Goal: Task Accomplishment & Management: Use online tool/utility

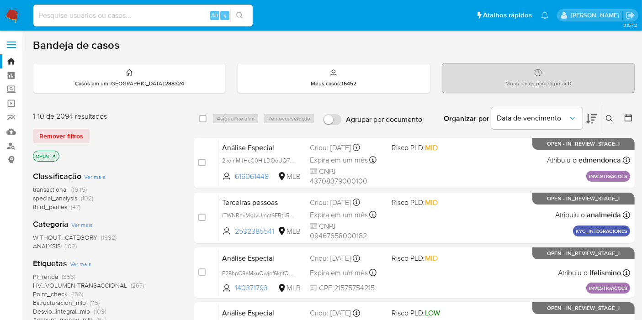
click at [201, 15] on input at bounding box center [142, 16] width 219 height 12
paste input "kjzrzDuy9baI6R3SNDJGZcUs"
type input "kjzrzDuy9baI6R3SNDJGZcUs"
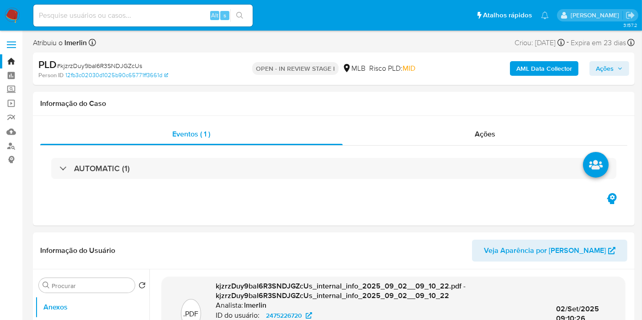
select select "10"
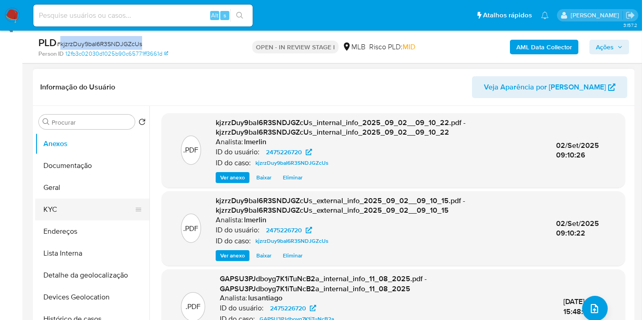
scroll to position [152, 0]
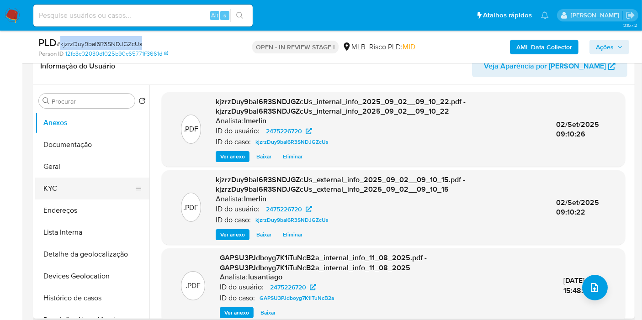
click at [70, 183] on button "KYC" at bounding box center [88, 189] width 107 height 22
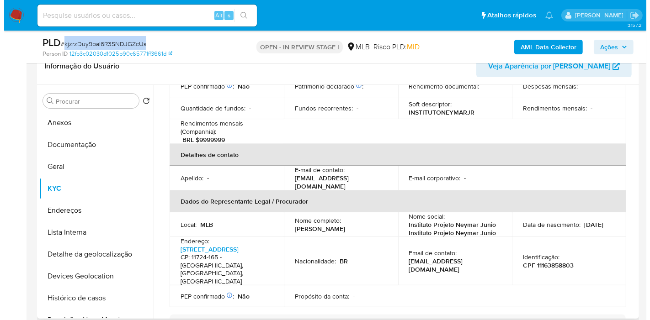
scroll to position [203, 0]
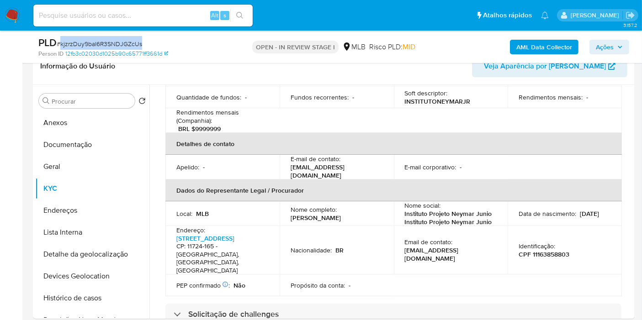
click at [527, 45] on b "AML Data Collector" at bounding box center [544, 47] width 56 height 15
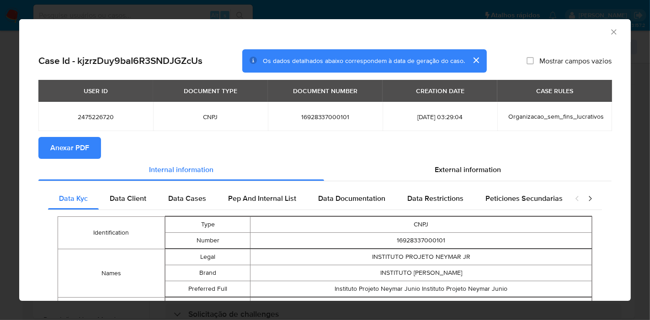
click at [453, 156] on section "Anexar PDF" at bounding box center [324, 148] width 573 height 22
click at [449, 164] on div "External information" at bounding box center [467, 170] width 287 height 22
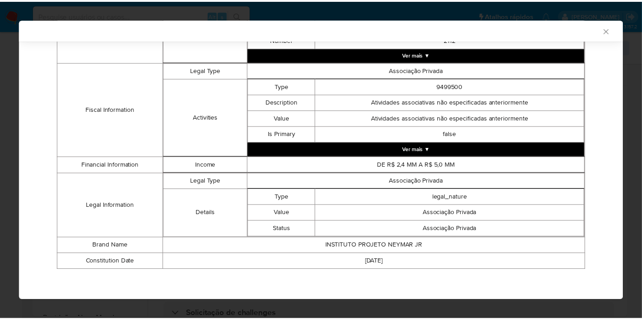
scroll to position [313, 0]
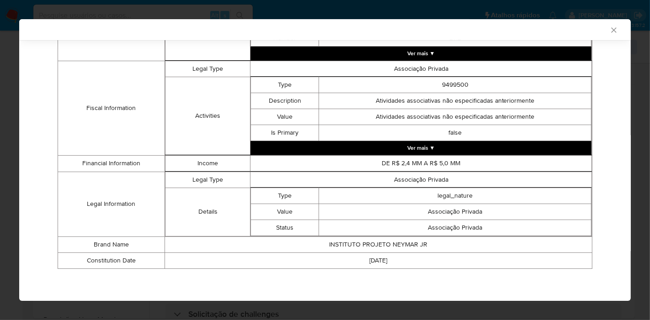
click at [609, 32] on icon "Fechar a janela" at bounding box center [613, 30] width 9 height 9
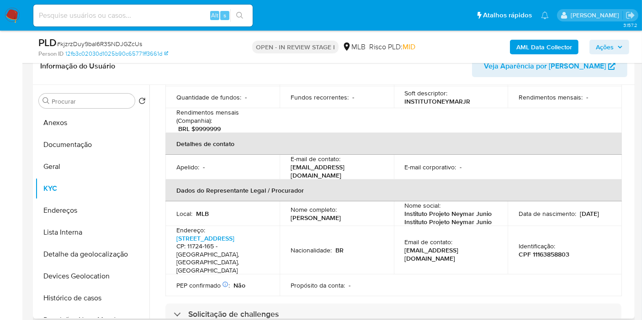
click at [562, 250] on p "CPF 11163858803" at bounding box center [544, 254] width 51 height 8
copy p "11163858803"
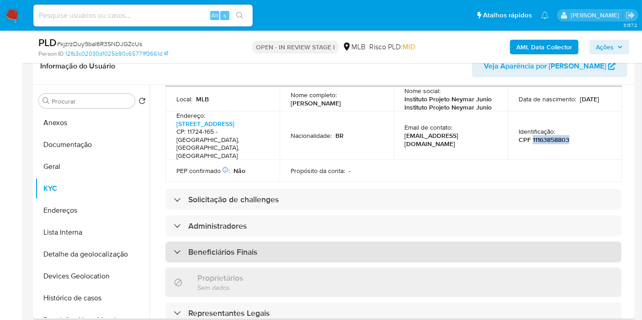
scroll to position [13, 0]
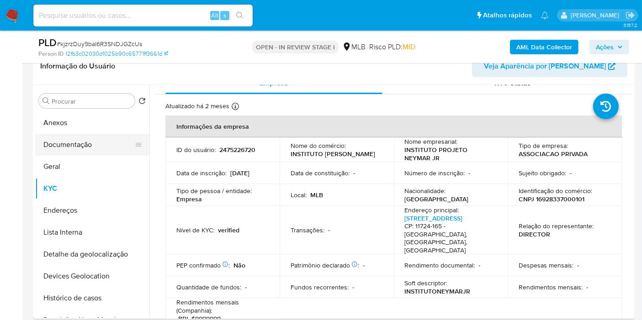
click at [91, 141] on button "Documentação" at bounding box center [88, 145] width 107 height 22
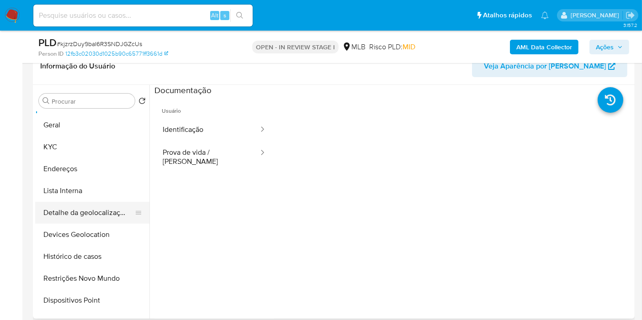
scroll to position [51, 0]
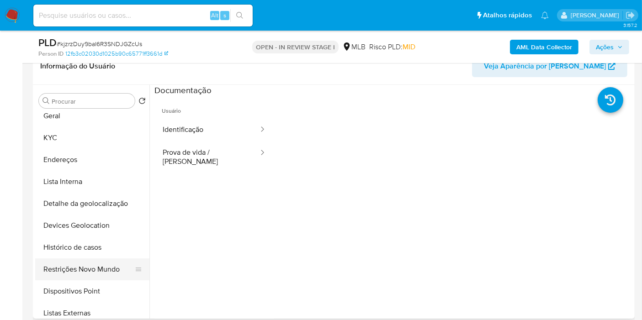
click at [96, 267] on button "Restrições Novo Mundo" at bounding box center [88, 270] width 107 height 22
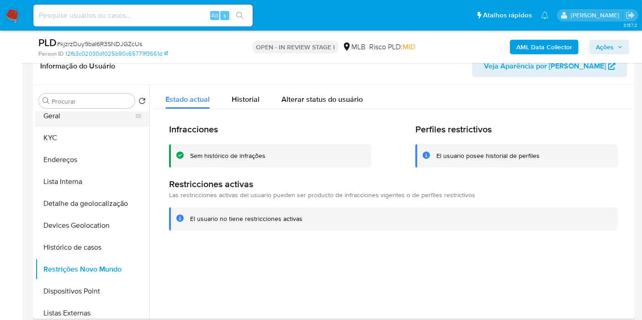
click at [82, 114] on button "Geral" at bounding box center [88, 116] width 107 height 22
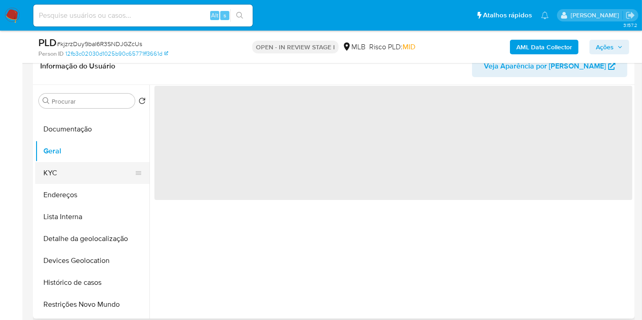
scroll to position [0, 0]
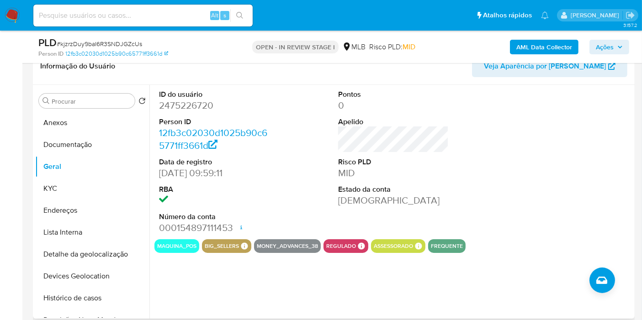
click at [573, 197] on div at bounding box center [573, 162] width 120 height 154
drag, startPoint x: 110, startPoint y: 183, endPoint x: 130, endPoint y: 183, distance: 20.1
click at [110, 183] on button "KYC" at bounding box center [88, 189] width 107 height 22
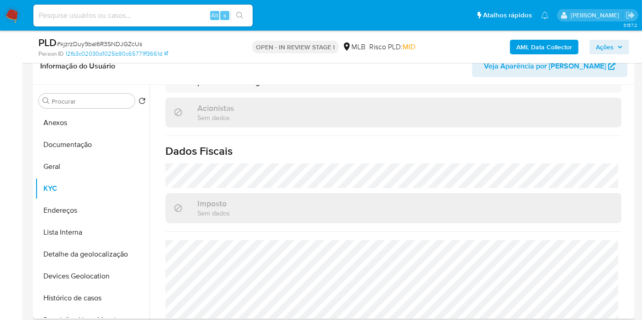
scroll to position [572, 0]
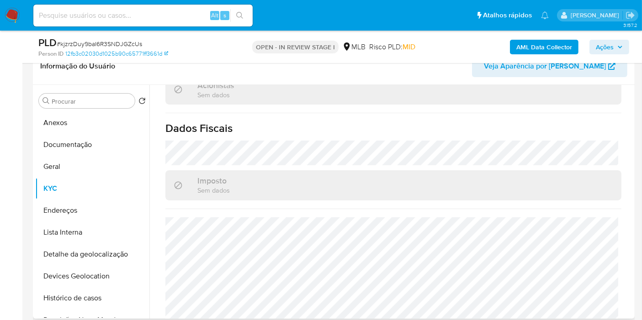
click at [82, 219] on button "Endereços" at bounding box center [92, 211] width 114 height 22
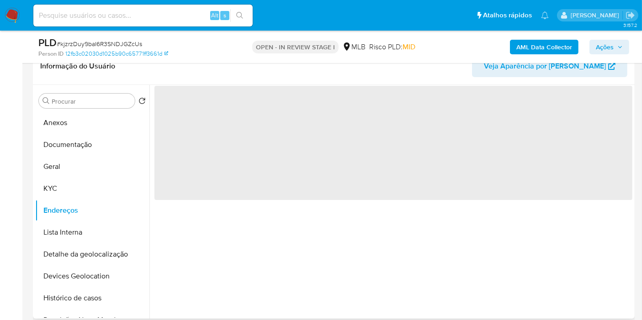
scroll to position [0, 0]
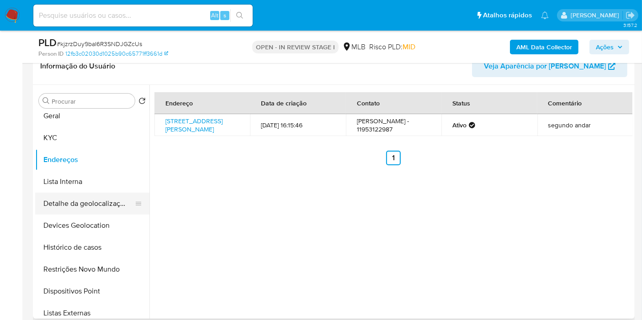
click at [91, 193] on button "Detalhe da geolocalização" at bounding box center [88, 204] width 107 height 22
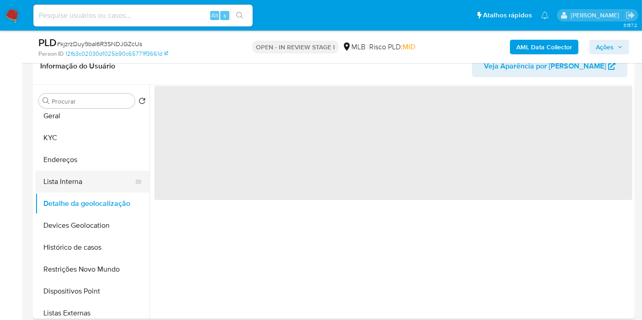
scroll to position [101, 0]
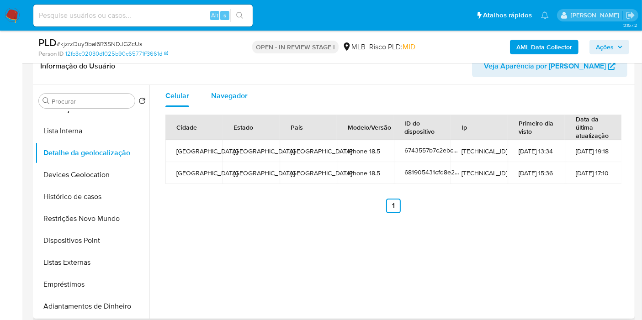
click at [243, 101] on div "Navegador" at bounding box center [229, 96] width 37 height 22
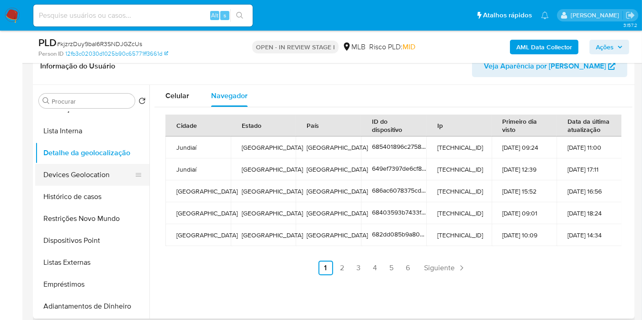
click at [101, 169] on button "Devices Geolocation" at bounding box center [88, 175] width 107 height 22
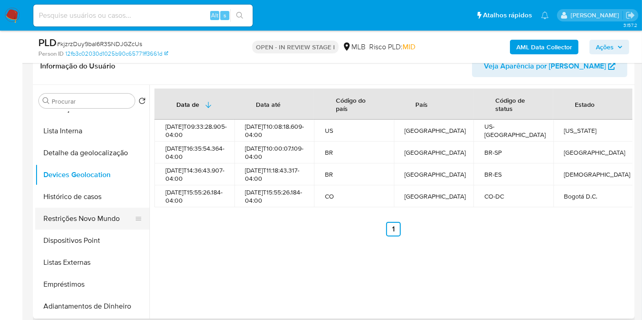
click at [70, 211] on button "Restrições Novo Mundo" at bounding box center [88, 219] width 107 height 22
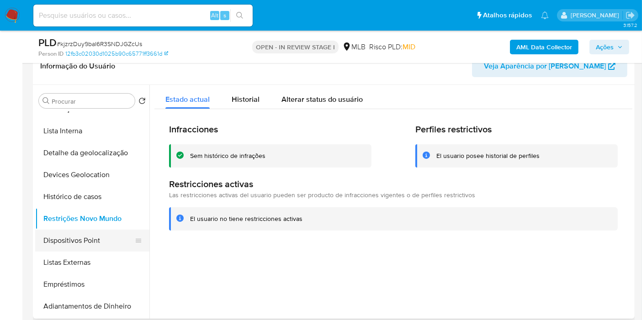
click at [76, 246] on button "Dispositivos Point" at bounding box center [88, 241] width 107 height 22
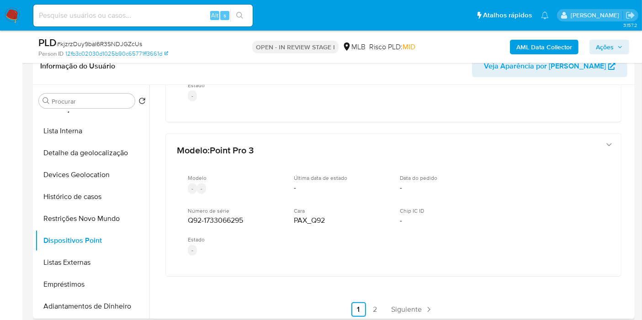
scroll to position [590, 0]
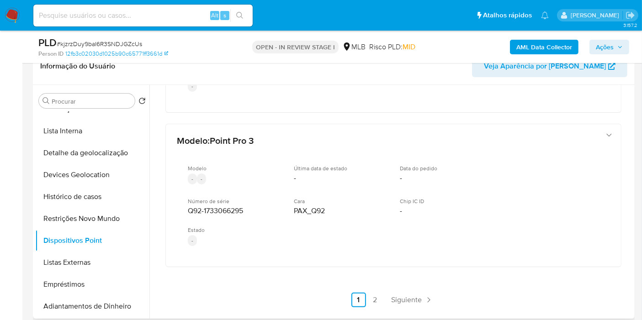
drag, startPoint x: 375, startPoint y: 293, endPoint x: 387, endPoint y: 294, distance: 12.8
click at [375, 293] on link "2" at bounding box center [375, 300] width 15 height 15
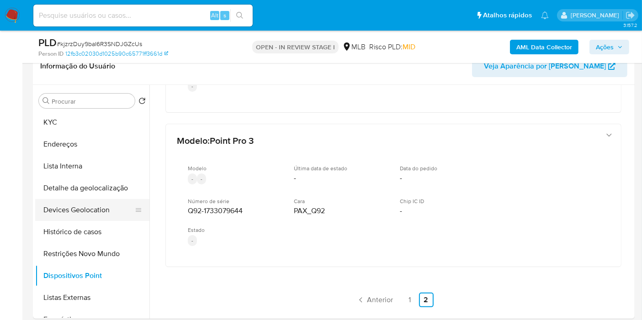
scroll to position [51, 0]
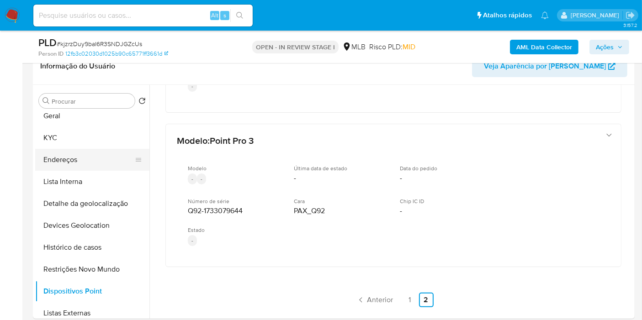
click at [85, 157] on button "Endereços" at bounding box center [88, 160] width 107 height 22
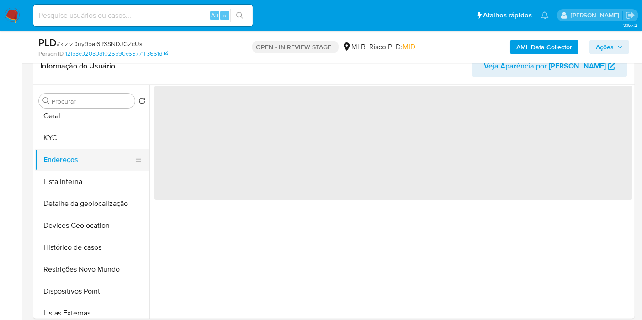
scroll to position [0, 0]
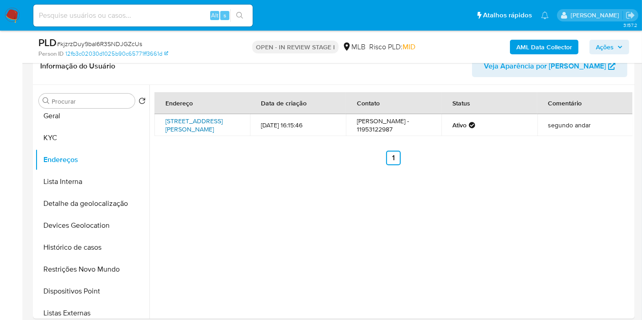
click at [201, 134] on link "Rua Henrique Monteiro 125, São Paulo, São Paulo, 05423020, Brasil 125" at bounding box center [193, 125] width 57 height 17
click at [101, 138] on button "KYC" at bounding box center [88, 138] width 107 height 22
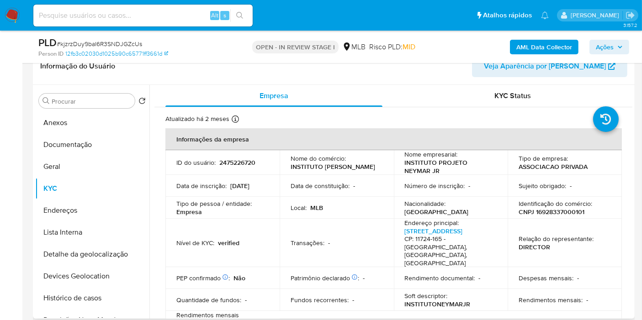
click at [547, 210] on p "CNPJ 16928337000101" at bounding box center [552, 212] width 66 height 8
copy p "16928337000101"
click at [557, 212] on p "CNPJ 16928337000101" at bounding box center [552, 212] width 66 height 8
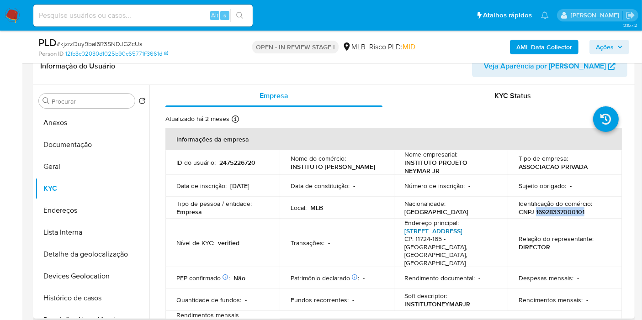
click at [463, 234] on link "Rua Geni Aparecida De Moura 374, Glória" at bounding box center [434, 231] width 58 height 9
click at [562, 217] on td "Identificação do comércio : CNPJ 16928337000101" at bounding box center [565, 208] width 114 height 22
click at [562, 211] on p "CNPJ 16928337000101" at bounding box center [552, 212] width 66 height 8
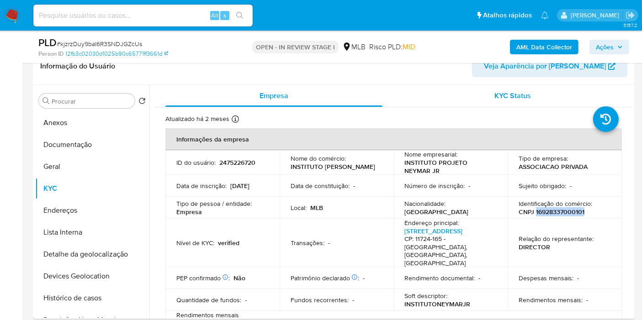
copy p "16928337000101"
click at [79, 124] on button "Anexos" at bounding box center [88, 123] width 107 height 22
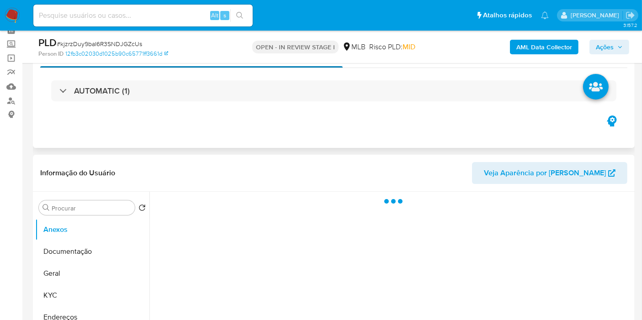
scroll to position [101, 0]
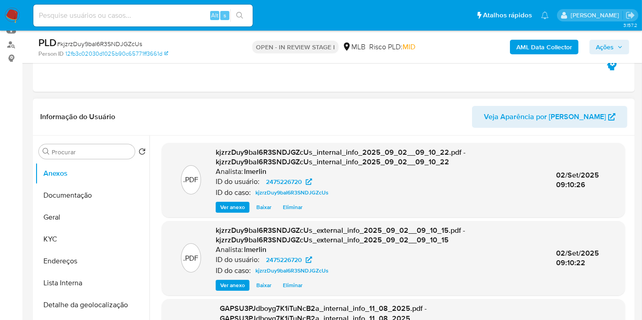
select select "10"
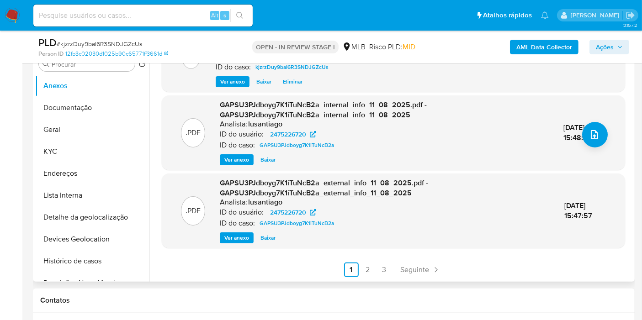
scroll to position [203, 0]
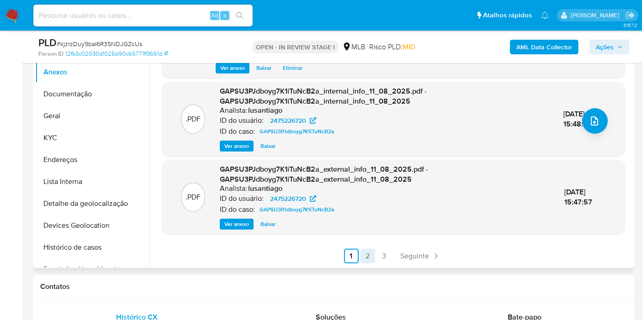
click at [366, 253] on link "2" at bounding box center [367, 256] width 15 height 15
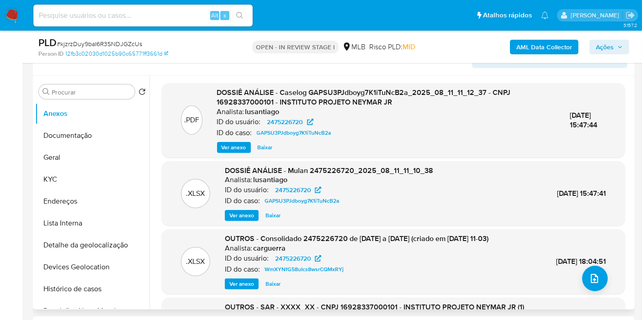
scroll to position [152, 0]
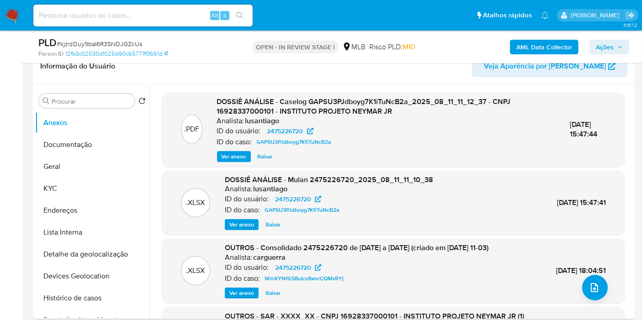
click at [239, 155] on span "Ver anexo" at bounding box center [234, 156] width 25 height 9
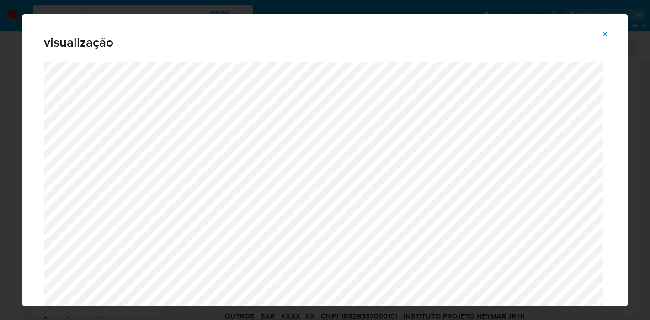
click at [604, 33] on icon "Attachment preview" at bounding box center [605, 34] width 4 height 4
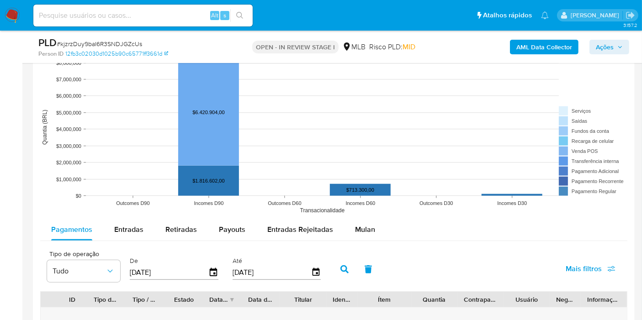
scroll to position [863, 0]
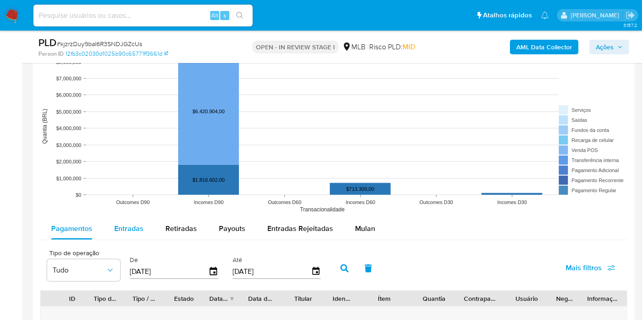
click at [140, 221] on div "Entradas" at bounding box center [128, 229] width 29 height 22
select select "10"
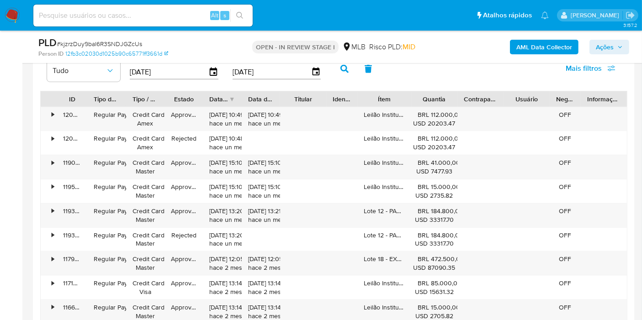
scroll to position [1066, 0]
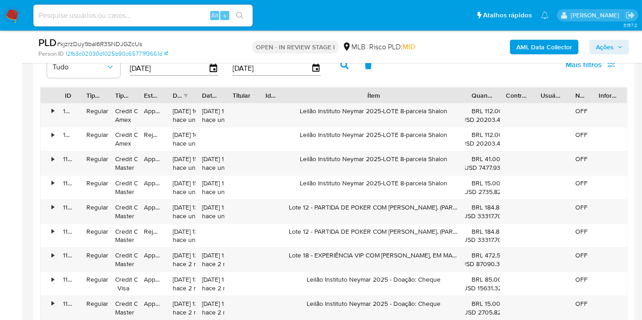
drag, startPoint x: 409, startPoint y: 88, endPoint x: 537, endPoint y: 91, distance: 128.4
click at [538, 90] on div "ID Tipo de operação Tipo / Método Estado Data de criação Data de aprovação Titu…" at bounding box center [334, 96] width 586 height 16
click at [322, 205] on div "Lote 12 - PARTIDA DE POKER COM NEYMAR JR. (PARA DU" at bounding box center [373, 212] width 183 height 24
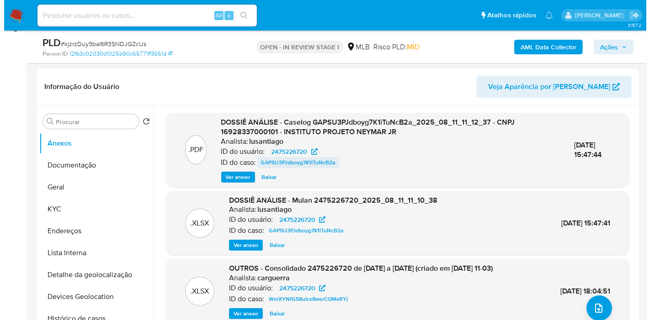
scroll to position [152, 0]
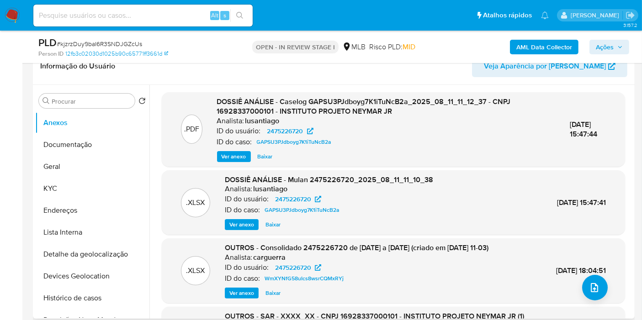
click at [240, 156] on span "Ver anexo" at bounding box center [234, 156] width 25 height 9
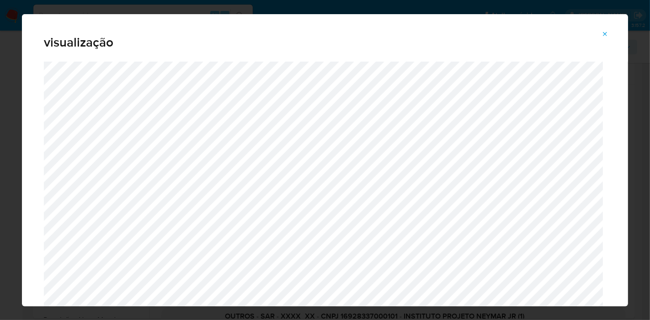
click at [602, 34] on icon "Attachment preview" at bounding box center [604, 34] width 7 height 7
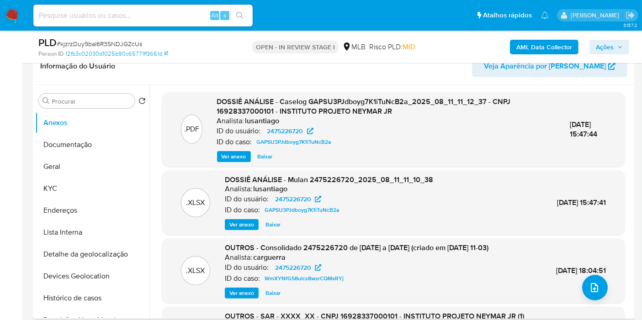
click at [232, 154] on span "Ver anexo" at bounding box center [234, 156] width 25 height 9
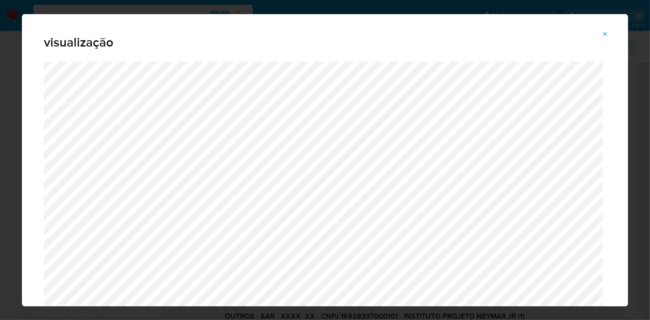
click at [604, 31] on icon "Attachment preview" at bounding box center [604, 34] width 7 height 7
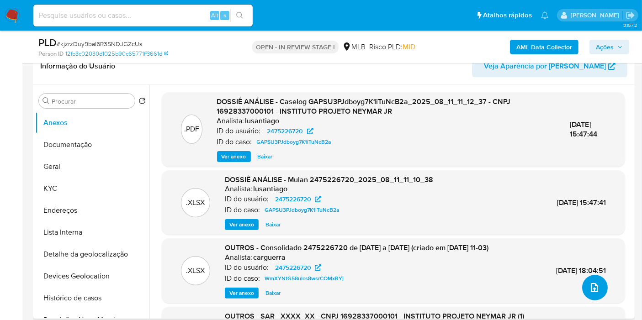
click at [598, 291] on button "upload-file" at bounding box center [595, 288] width 26 height 26
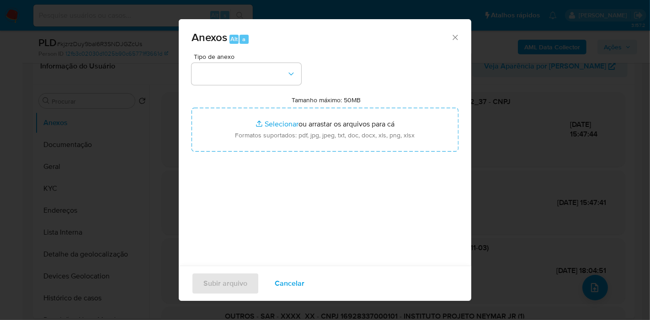
click at [286, 93] on div "Tipo de anexo Tamanho máximo: 50MB Selecionar arquivos Selecionar ou arrastar o…" at bounding box center [324, 161] width 267 height 216
click at [287, 78] on icon "button" at bounding box center [290, 73] width 9 height 9
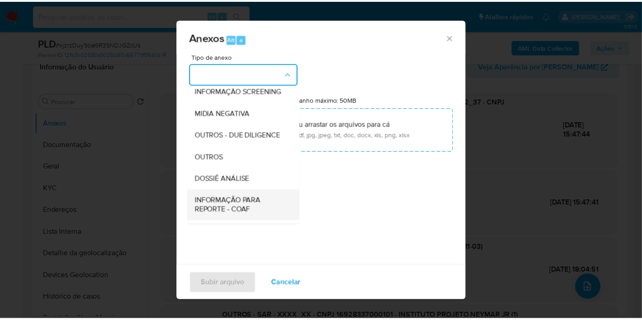
scroll to position [140, 0]
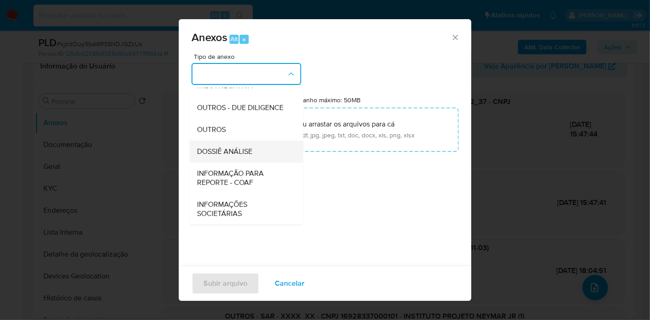
click at [261, 151] on div "DOSSIÊ ANÁLISE" at bounding box center [243, 152] width 93 height 22
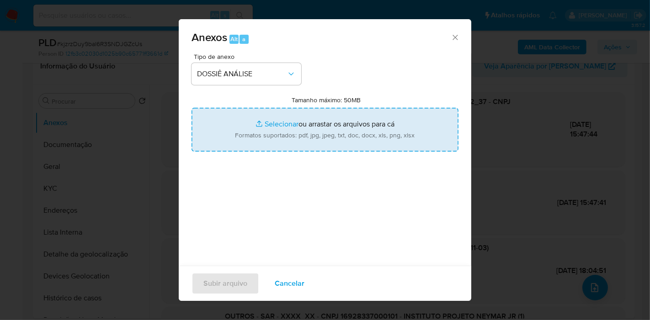
click at [313, 111] on input "Tamanho máximo: 50MB Selecionar arquivos" at bounding box center [324, 130] width 267 height 44
type input "C:\fakepath\CNPJ 16928337000101 - INSTITUTO PROJETO NEYMAR JR.pdf"
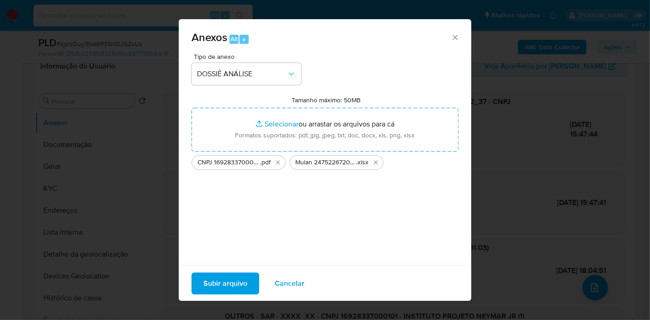
click at [222, 282] on span "Subir arquivo" at bounding box center [225, 284] width 44 height 20
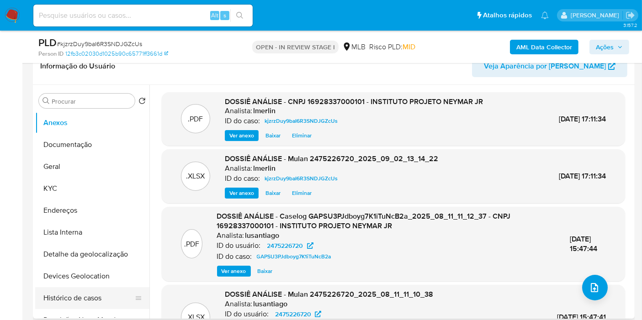
click at [95, 301] on button "Histórico de casos" at bounding box center [88, 298] width 107 height 22
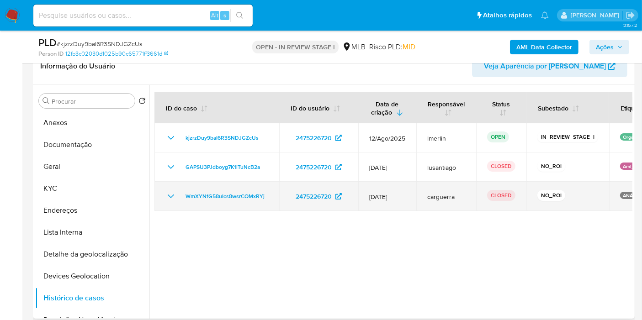
click at [167, 196] on icon "Mostrar/Ocultar" at bounding box center [170, 196] width 11 height 11
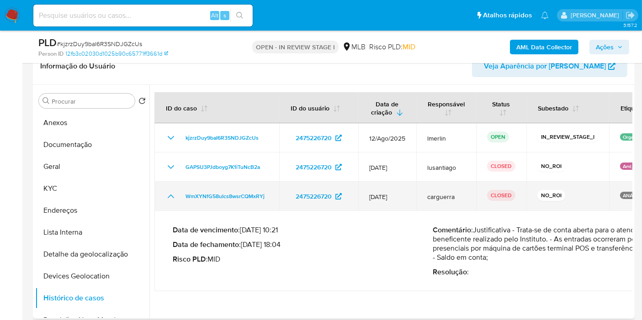
click at [167, 196] on icon "Mostrar/Ocultar" at bounding box center [170, 196] width 11 height 11
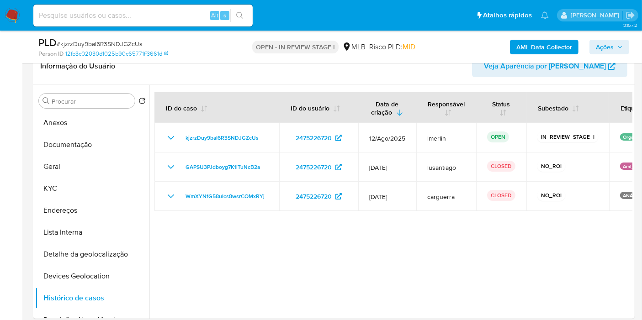
scroll to position [0, 0]
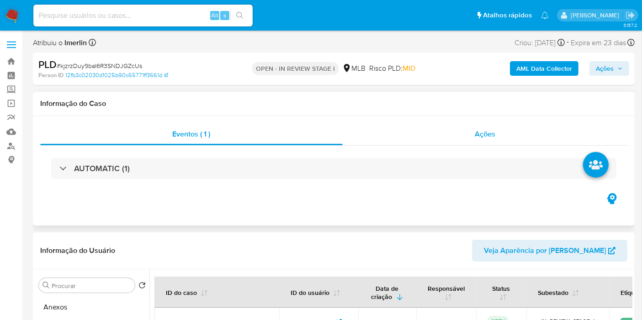
drag, startPoint x: 490, startPoint y: 137, endPoint x: 573, endPoint y: 92, distance: 94.3
click at [490, 138] on span "Ações" at bounding box center [485, 134] width 21 height 11
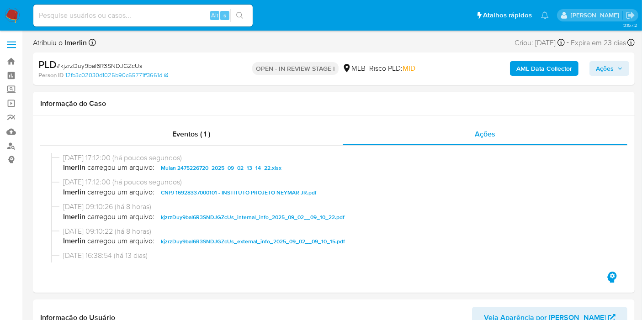
click at [611, 63] on span "Ações" at bounding box center [605, 68] width 18 height 15
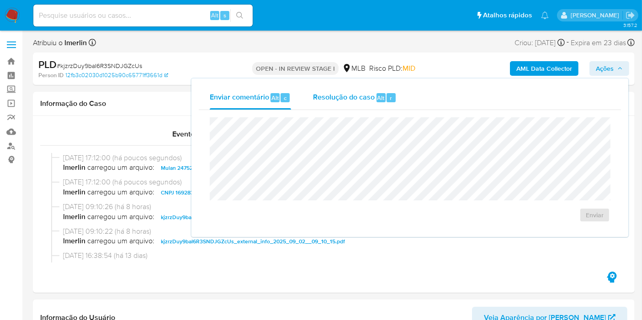
click at [363, 100] on span "Resolução do caso" at bounding box center [344, 97] width 62 height 11
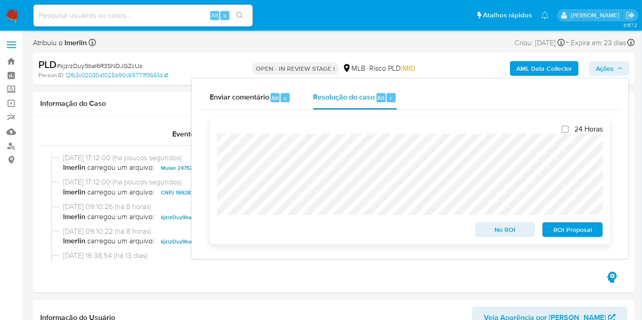
click at [487, 233] on span "No ROI" at bounding box center [506, 229] width 48 height 13
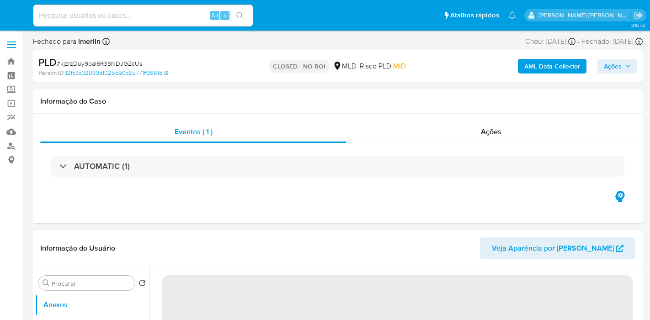
select select "10"
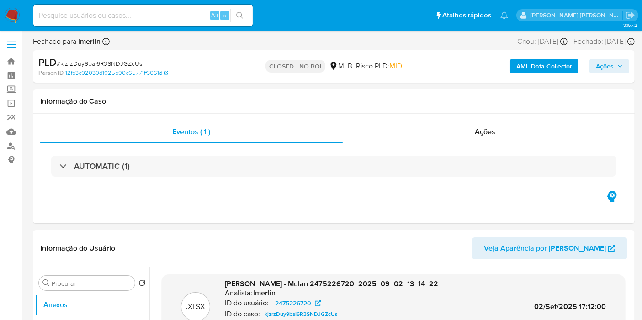
click at [16, 16] on img at bounding box center [13, 16] width 16 height 16
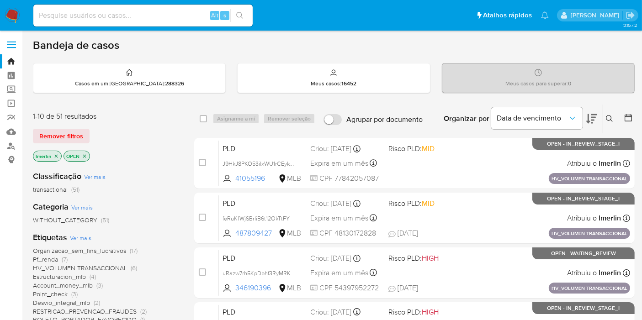
click at [53, 156] on icon "close-filter" at bounding box center [55, 156] width 5 height 5
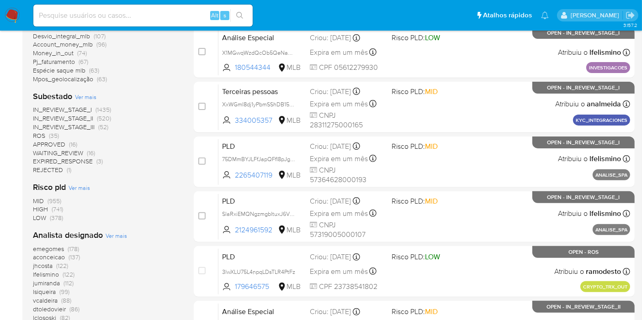
scroll to position [304, 0]
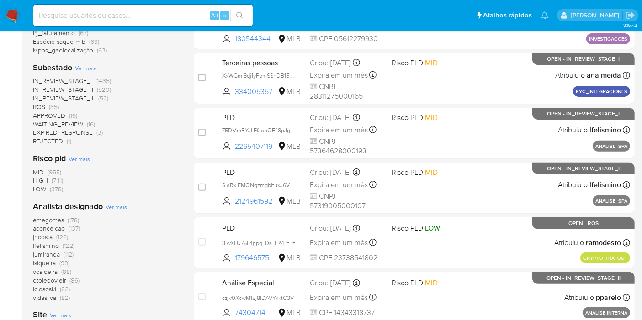
click at [112, 207] on span "Ver mais" at bounding box center [116, 207] width 21 height 8
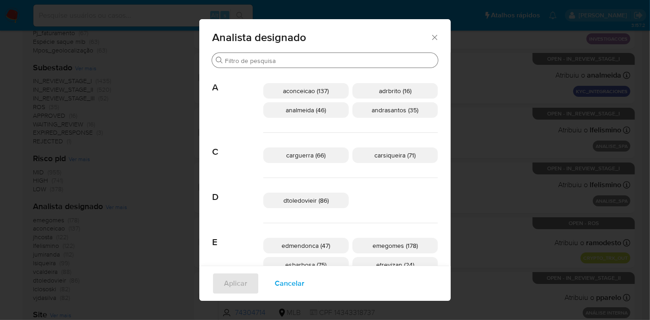
click at [291, 65] on div "Procurar" at bounding box center [325, 60] width 226 height 15
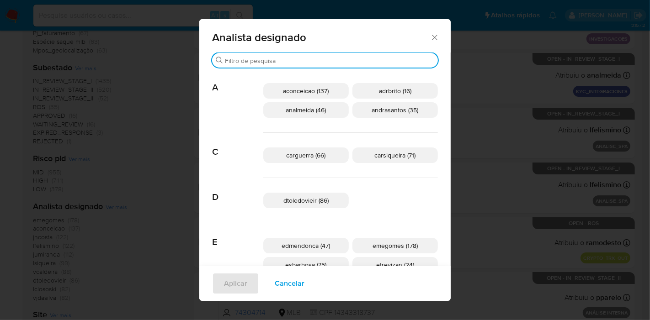
click at [292, 61] on input "Procurar" at bounding box center [329, 61] width 209 height 8
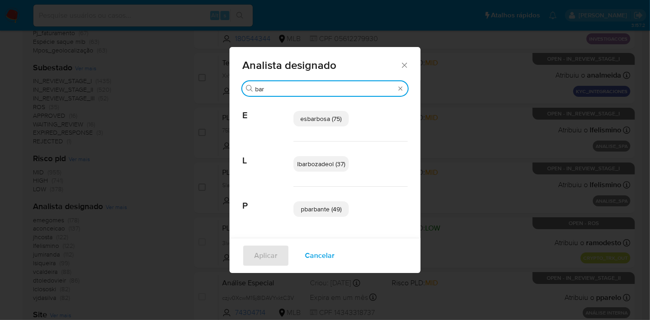
type input "bar"
click at [337, 159] on span "lbarbozadeol (37)" at bounding box center [321, 163] width 48 height 9
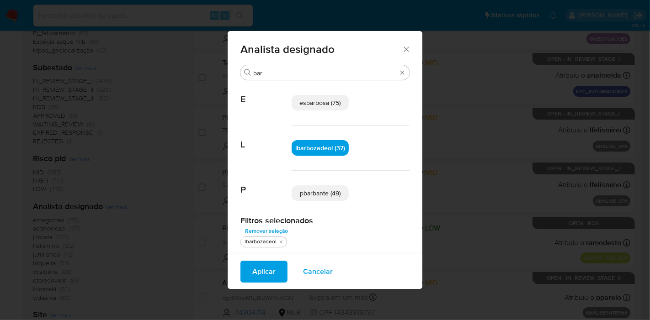
click at [271, 262] on span "Aplicar" at bounding box center [263, 272] width 23 height 20
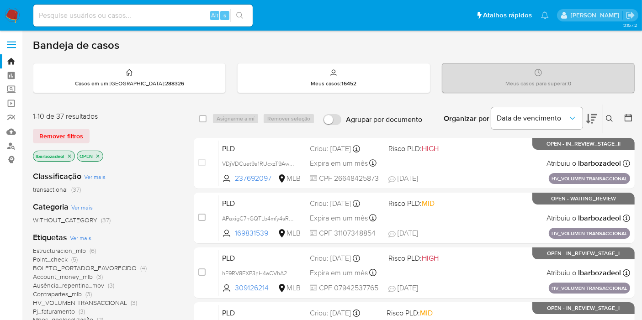
click at [69, 156] on icon "close-filter" at bounding box center [69, 156] width 5 height 5
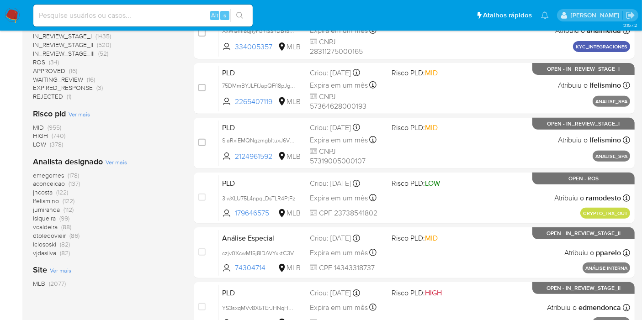
scroll to position [298, 0]
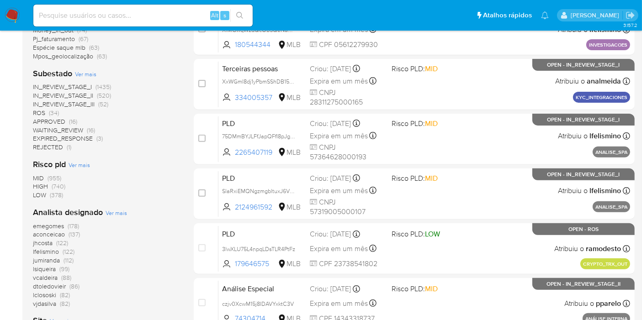
click at [102, 83] on span "(1435)" at bounding box center [103, 86] width 16 height 9
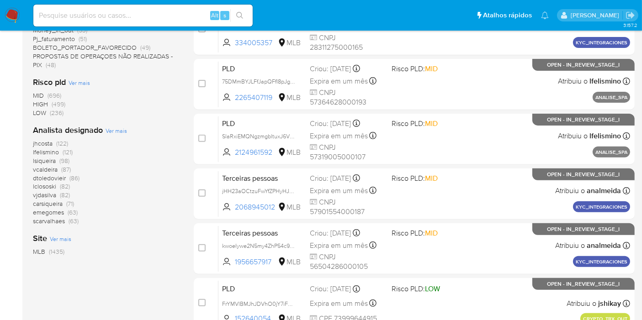
click at [55, 142] on span "jhcosta (122)" at bounding box center [50, 143] width 35 height 9
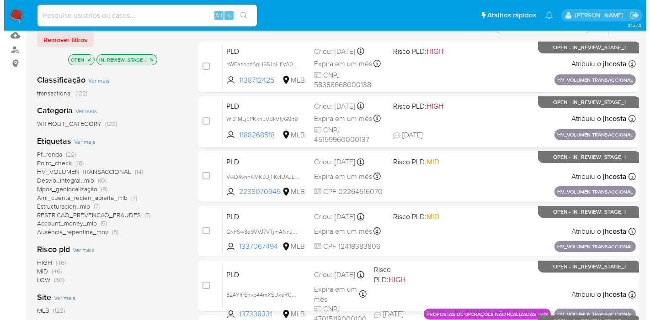
scroll to position [95, 0]
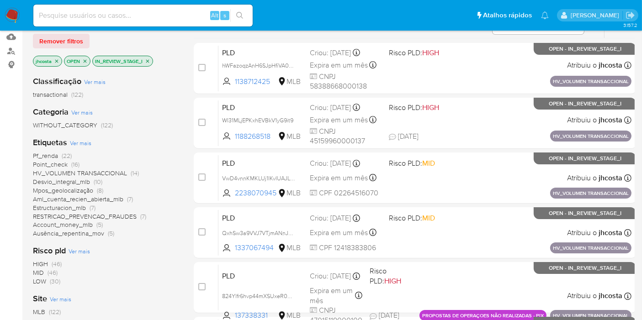
click at [77, 144] on span "Ver mais" at bounding box center [80, 143] width 21 height 8
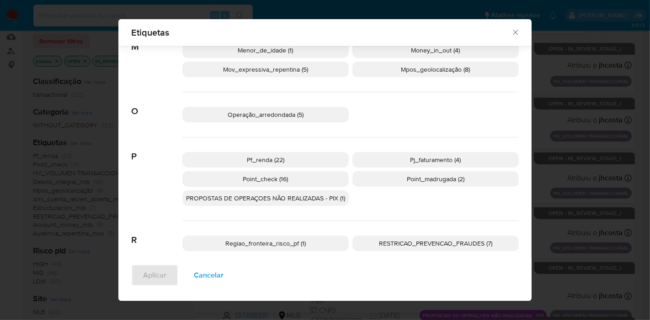
scroll to position [412, 0]
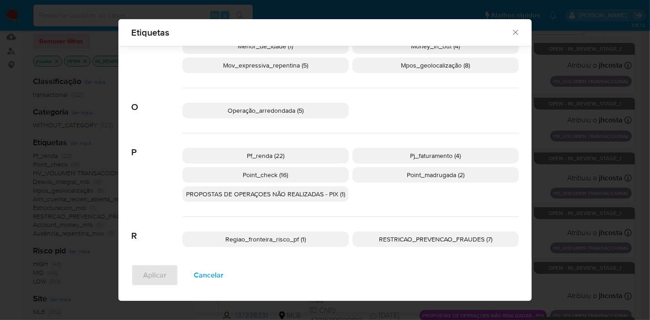
click at [208, 277] on span "Cancelar" at bounding box center [209, 275] width 30 height 20
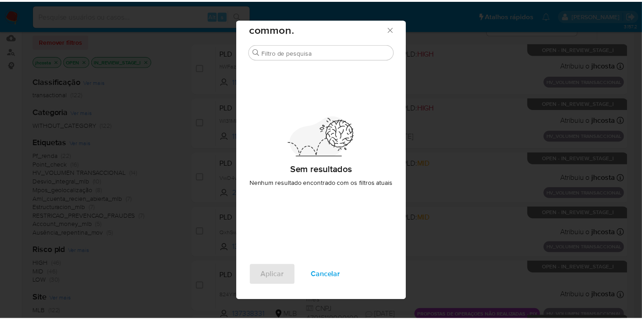
scroll to position [8, 0]
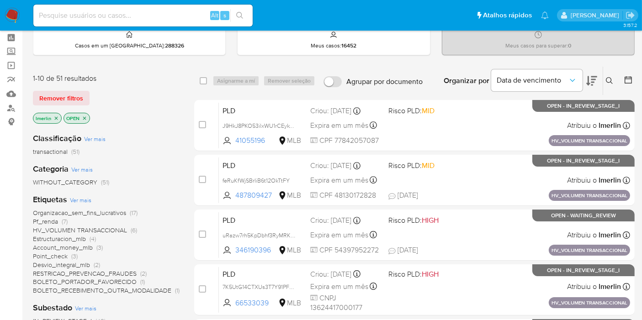
scroll to position [101, 0]
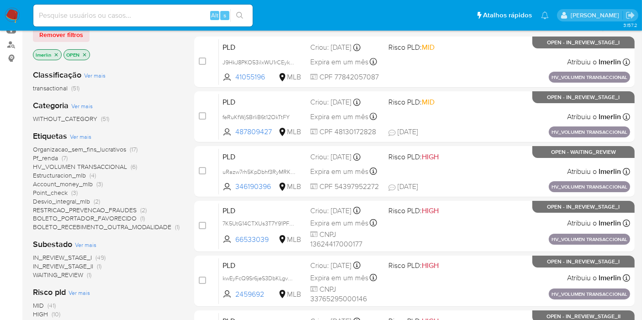
click at [90, 185] on span "Account_money_mlb" at bounding box center [63, 184] width 60 height 9
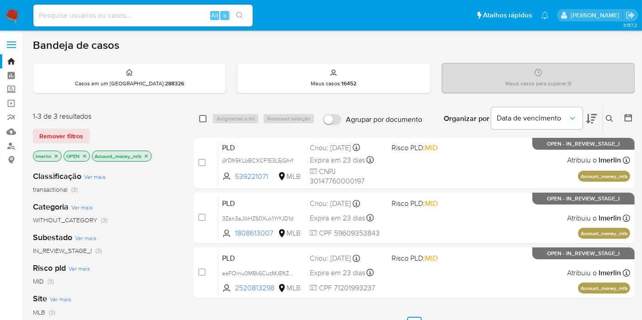
click at [201, 119] on input "checkbox" at bounding box center [202, 118] width 7 height 7
checkbox input "true"
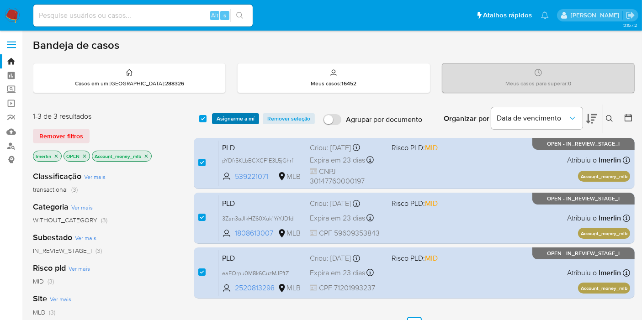
click at [227, 120] on span "Asignarme a mí" at bounding box center [236, 118] width 38 height 9
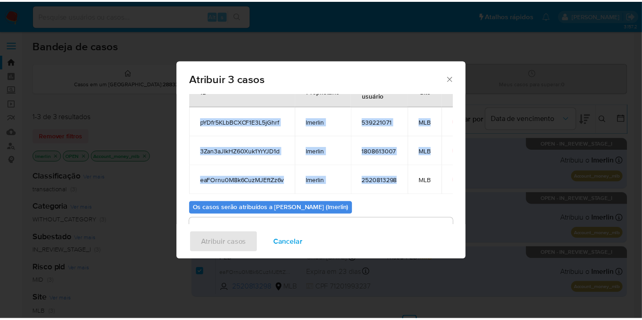
scroll to position [51, 0]
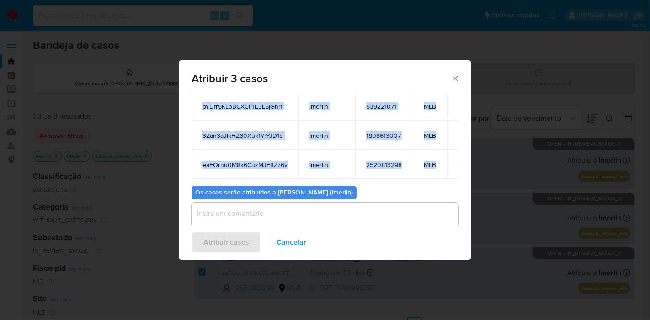
drag, startPoint x: 201, startPoint y: 154, endPoint x: 441, endPoint y: 170, distance: 240.4
click at [441, 170] on tbody "pYDfr5KLbBCXCF1E3L5jGhrf lmerlin 539221071 MLB 3Zan3aJlkHZ60Xuk1YrYJD1d lmerlin…" at bounding box center [335, 135] width 288 height 88
copy tbody "pYDfr5KLbBCXCF1E3L5jGhrf lmerlin 539221071 MLB 3Zan3aJlkHZ60Xuk1YrYJD1d lmerlin…"
click at [286, 242] on span "Cancelar" at bounding box center [291, 243] width 30 height 20
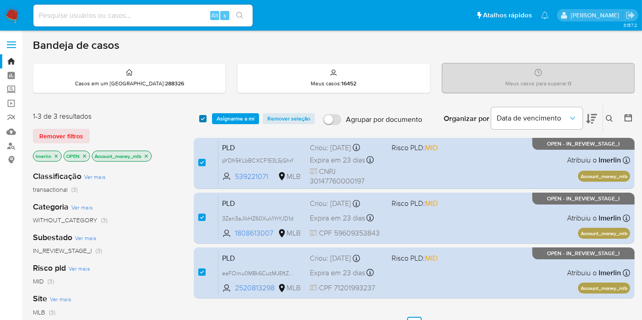
click at [205, 119] on input "checkbox" at bounding box center [202, 118] width 7 height 7
checkbox input "false"
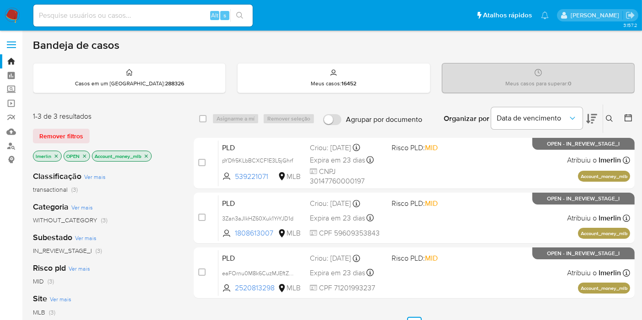
click at [146, 154] on icon "close-filter" at bounding box center [145, 156] width 5 height 5
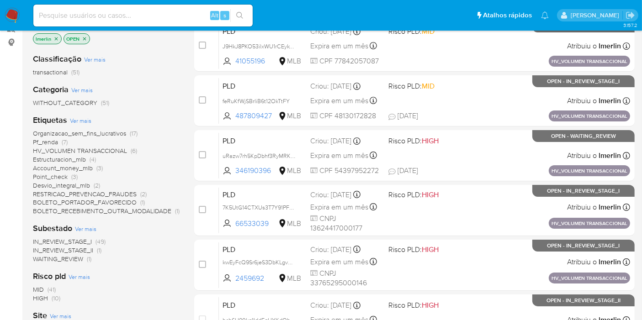
scroll to position [101, 0]
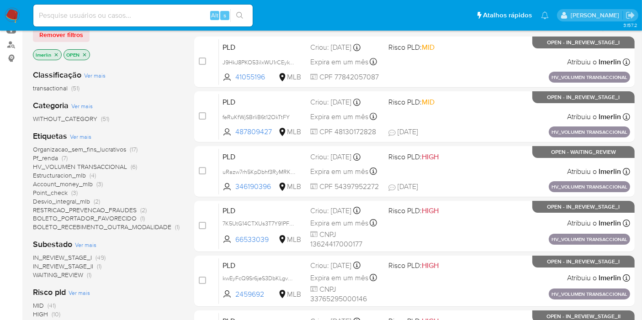
click at [94, 199] on span "(2)" at bounding box center [97, 201] width 6 height 9
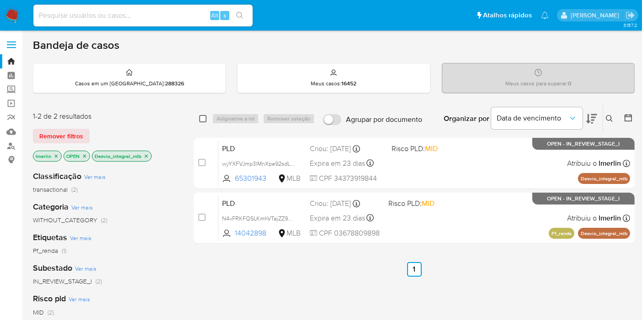
click at [205, 118] on input "checkbox" at bounding box center [202, 118] width 7 height 7
checkbox input "true"
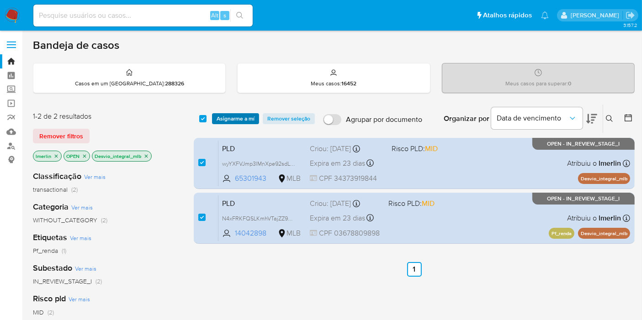
click at [224, 118] on span "Asignarme a mí" at bounding box center [236, 118] width 38 height 9
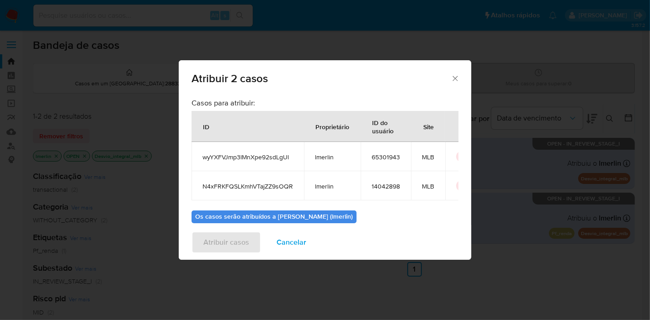
click at [243, 153] on td "wyYXFVJmp3lMnXpe92sdLgUl" at bounding box center [247, 156] width 112 height 29
copy span "wyYXFVJmp3lMnXpe92sdLgUl"
click at [239, 189] on span "N4xFRKFQSLKmhVTajZZ9sOQR" at bounding box center [247, 186] width 90 height 8
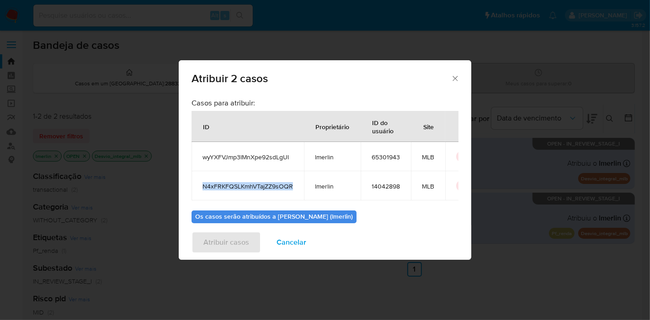
copy span "N4xFRKFQSLKmhVTajZZ9sOQR"
click at [378, 153] on span "65301943" at bounding box center [385, 157] width 28 height 8
copy span "65301943"
click at [389, 187] on span "14042898" at bounding box center [385, 186] width 28 height 8
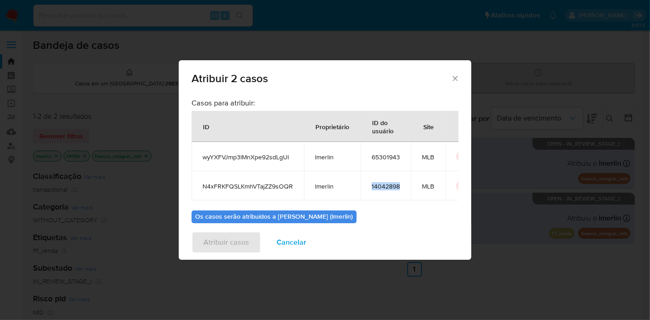
click at [389, 187] on span "14042898" at bounding box center [385, 186] width 28 height 8
copy span "14042898"
click at [292, 238] on span "Cancelar" at bounding box center [291, 243] width 30 height 20
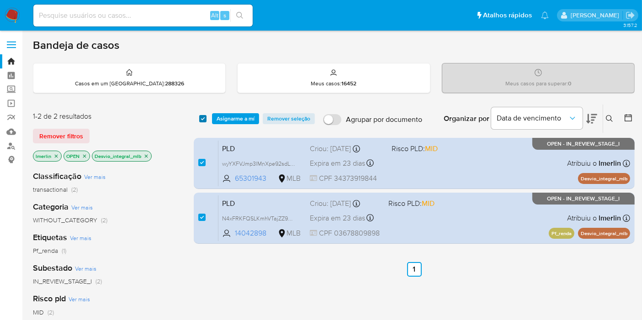
click at [202, 119] on input "checkbox" at bounding box center [202, 118] width 7 height 7
checkbox input "false"
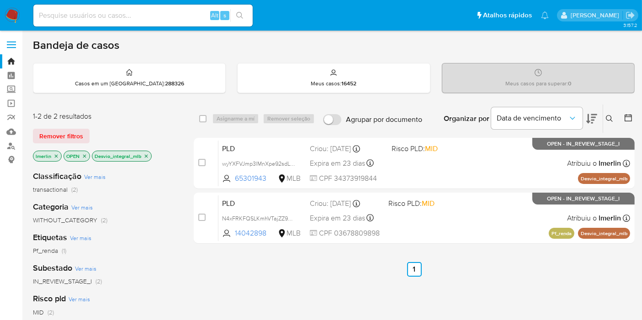
click at [145, 154] on icon "close-filter" at bounding box center [145, 156] width 5 height 5
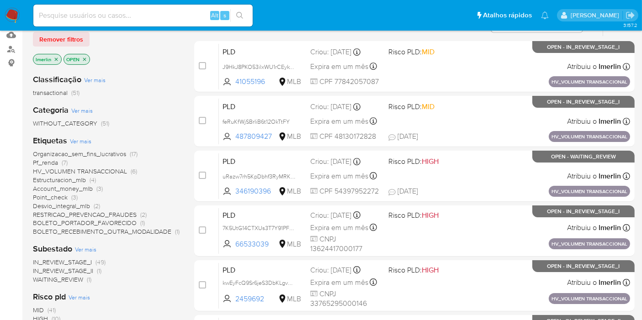
scroll to position [152, 0]
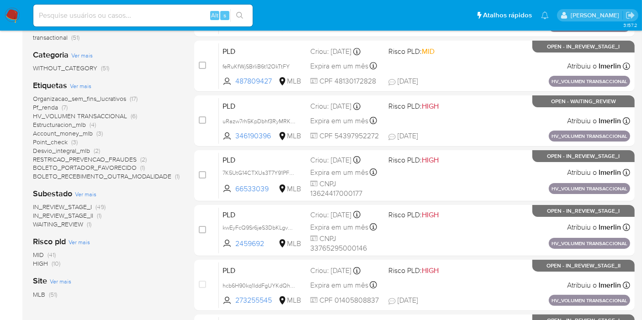
click at [60, 107] on span "Pf_renda (7)" at bounding box center [50, 107] width 35 height 9
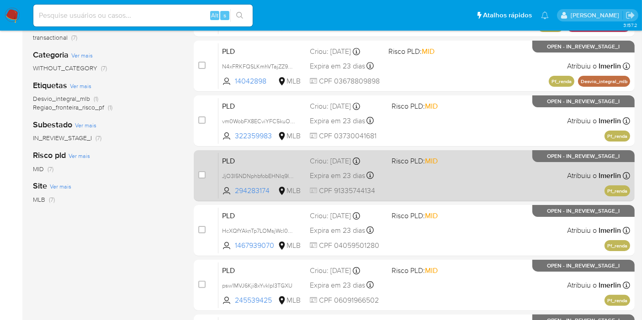
click at [201, 175] on input "checkbox" at bounding box center [201, 174] width 7 height 7
checkbox input "true"
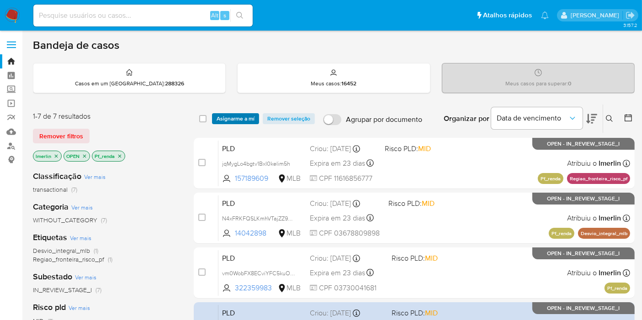
click at [238, 119] on span "Asignarme a mí" at bounding box center [236, 118] width 38 height 9
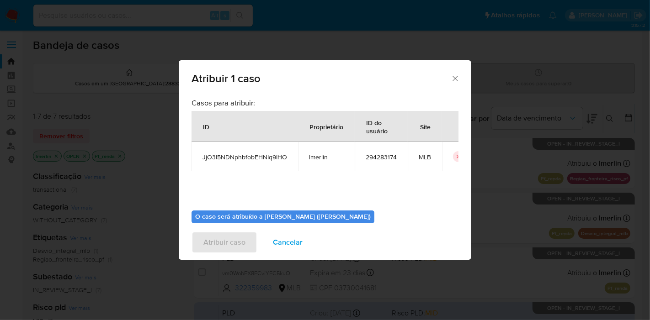
click at [239, 161] on span "JjO3I5NDNphbfobEHNIq9IHO" at bounding box center [244, 157] width 85 height 8
copy span "JjO3I5NDNphbfobEHNIq9IHO"
click at [369, 162] on td "294283174" at bounding box center [381, 156] width 53 height 29
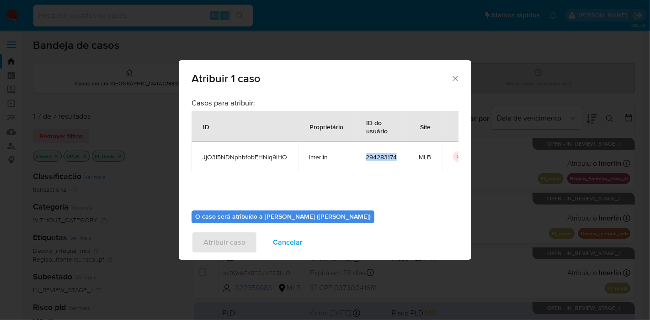
copy span "294283174"
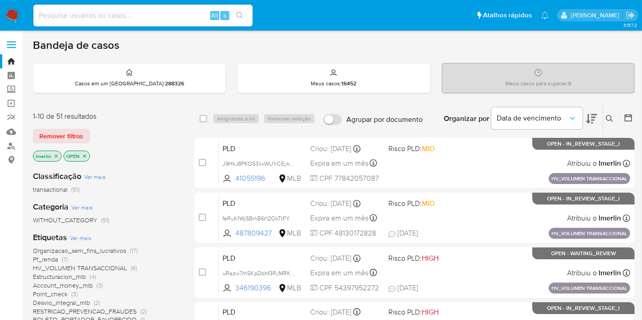
click at [56, 156] on icon "close-filter" at bounding box center [56, 155] width 3 height 3
